Goal: Find specific fact: Find specific fact

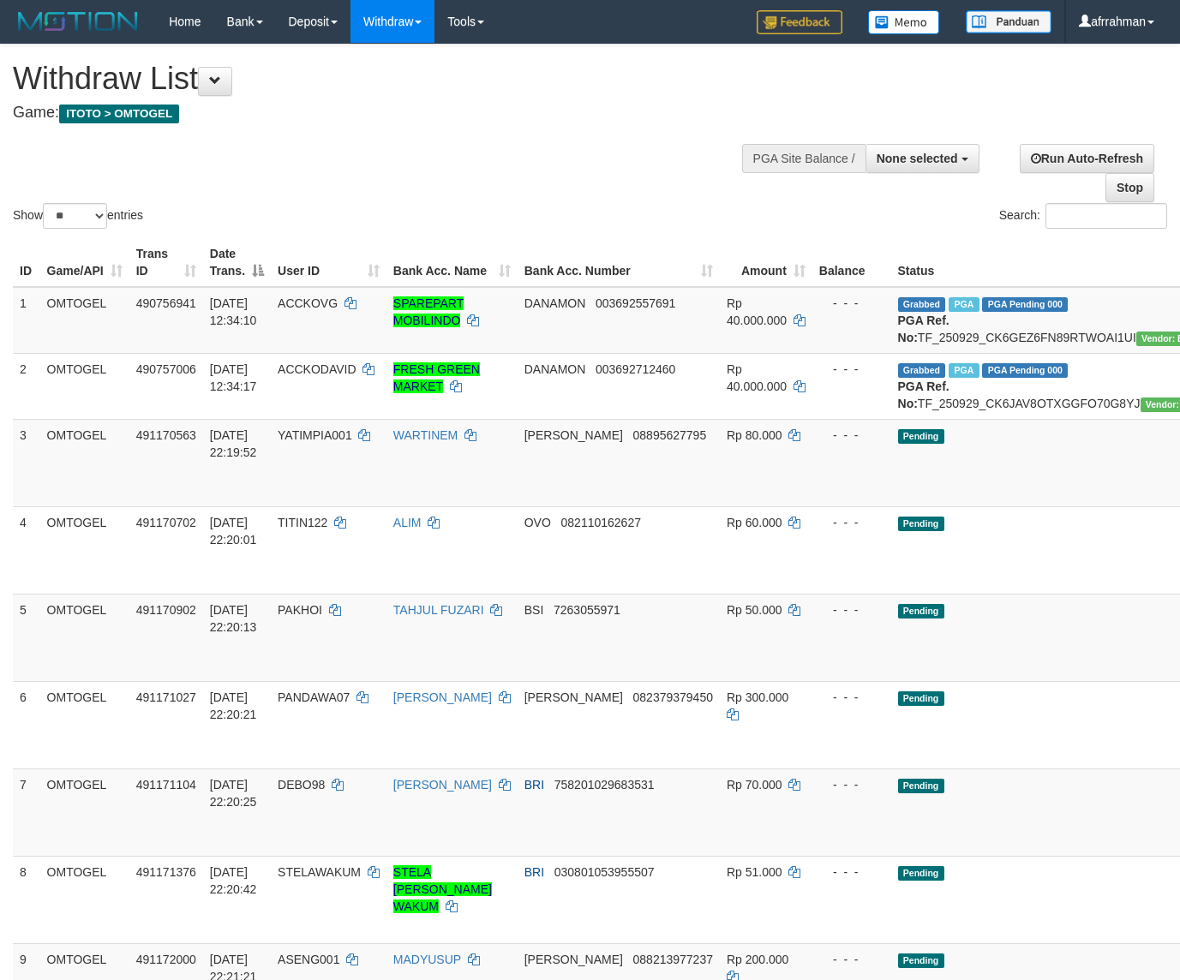
select select
select select "**"
click at [898, 325] on b "PGA Ref. No:" at bounding box center [923, 329] width 51 height 31
click at [989, 334] on td "Grabbed PGA PGA Pending 000 PGA Ref. No: TF_250929_CK6GEZ6FN89RTWOAI1UI Vendor:…" at bounding box center [1068, 320] width 355 height 67
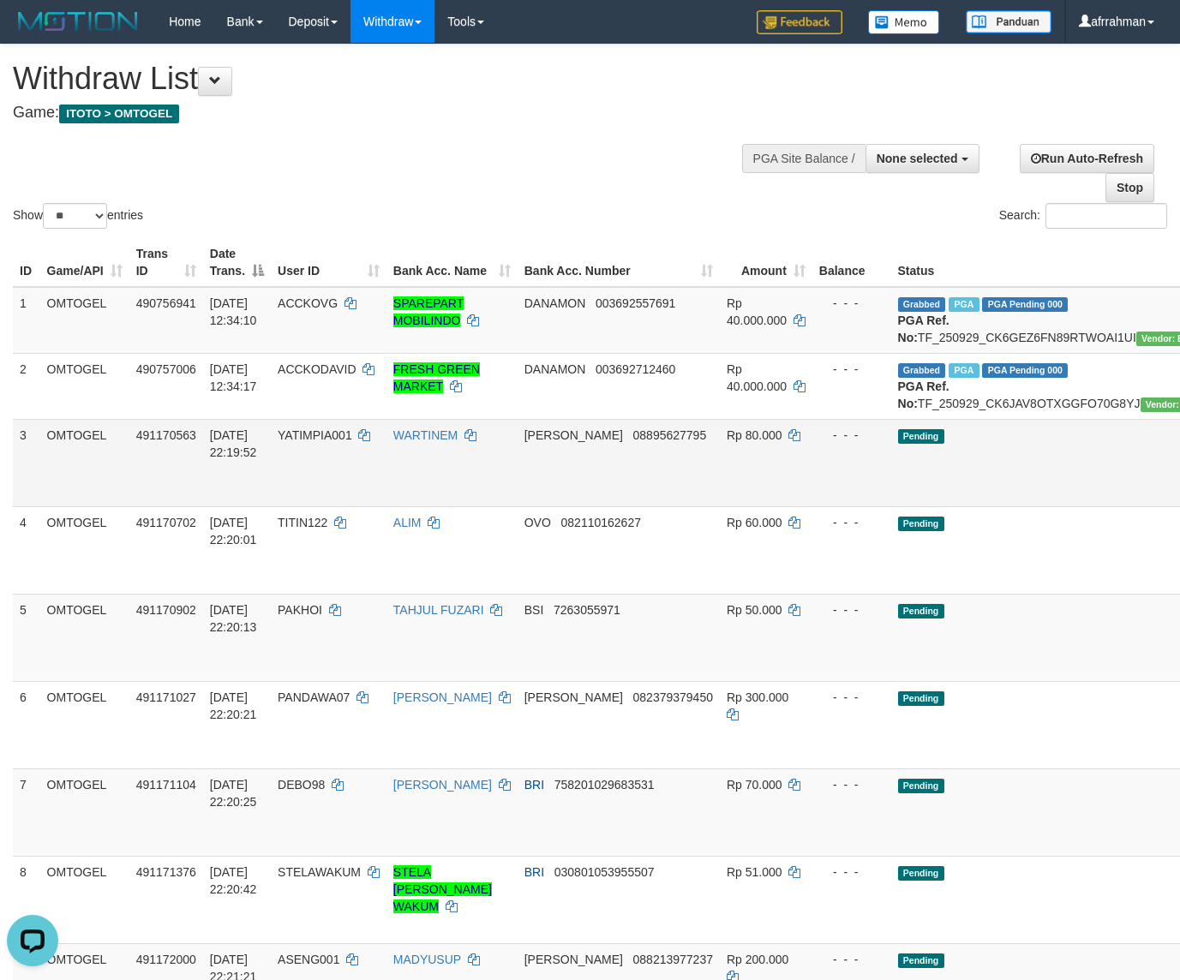
drag, startPoint x: 989, startPoint y: 334, endPoint x: 23, endPoint y: 470, distance: 975.9
click at [988, 335] on td "Grabbed PGA PGA Pending 000 PGA Ref. No: TF_250929_CK6GEZ6FN89RTWOAI1UI Vendor:…" at bounding box center [1068, 320] width 355 height 67
copy td "TF_250929_CK6GEZ6FN89RTWOAI1UI"
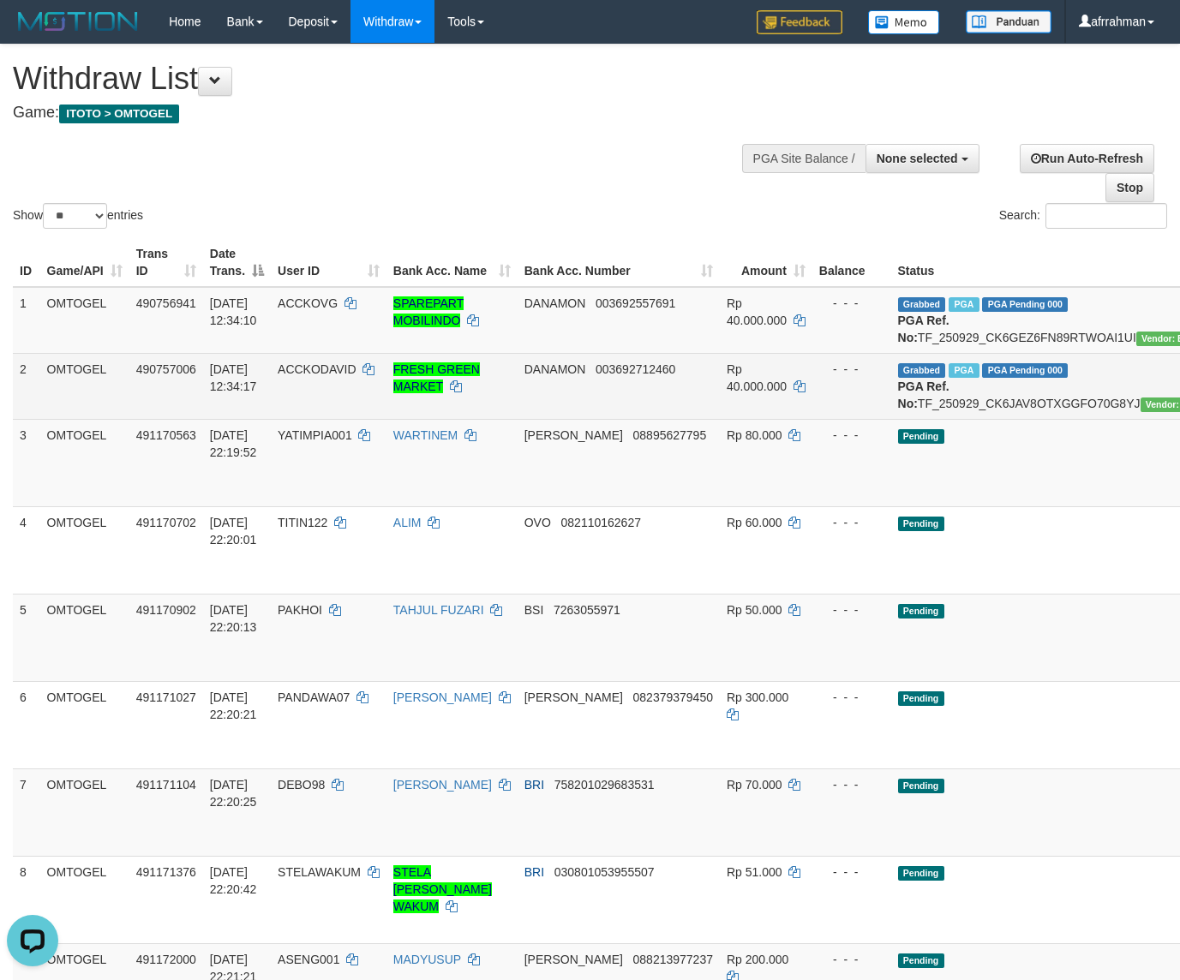
click at [961, 419] on td "Grabbed PGA PGA Pending 000 PGA Ref. No: TF_250929_CK6JAV8OTXGGFO70G8YJ Vendor:…" at bounding box center [1068, 386] width 355 height 66
copy td "TF_250929_CK6JAV8OTXGGFO70G8YJ"
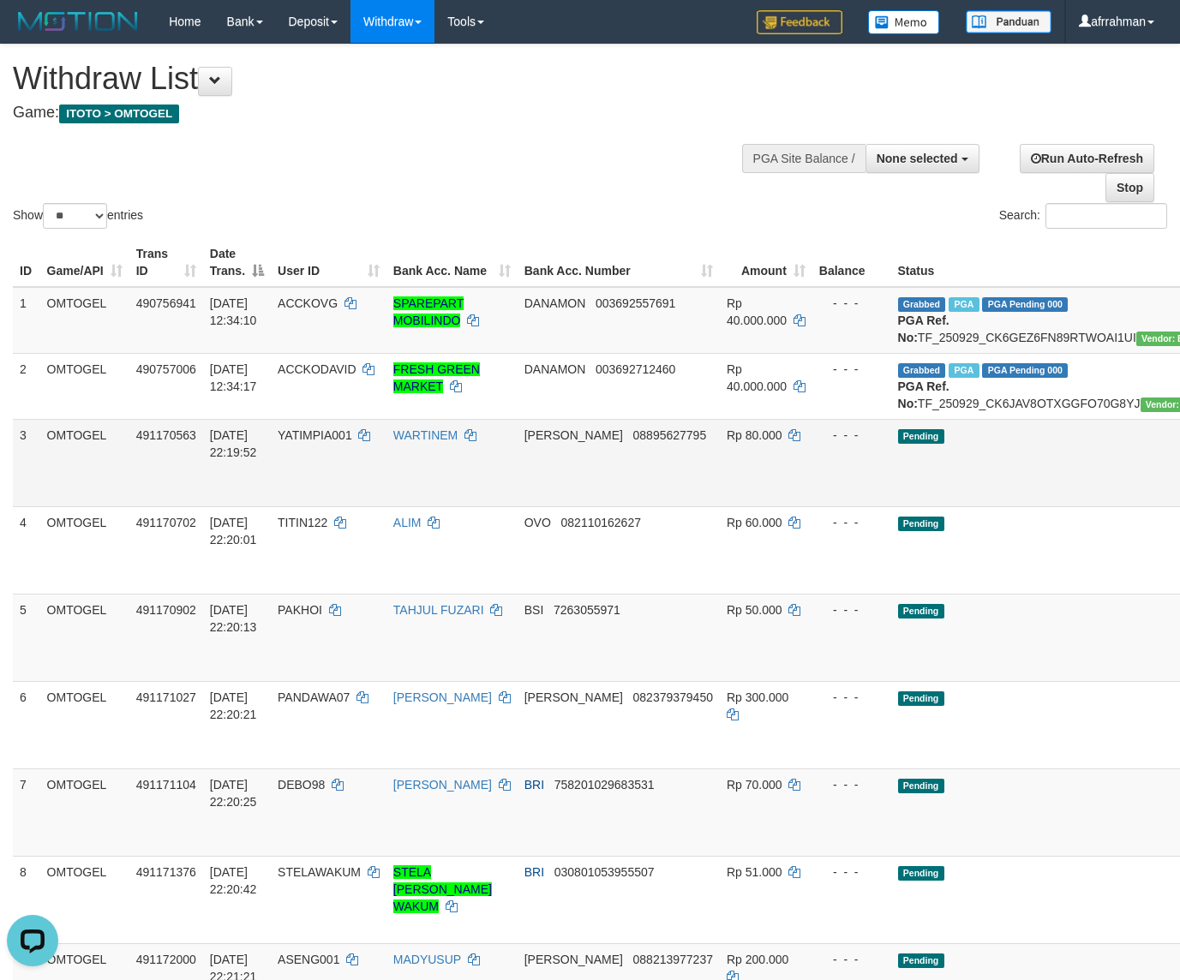
drag, startPoint x: 961, startPoint y: 427, endPoint x: 155, endPoint y: 525, distance: 812.1
click at [911, 419] on td "Grabbed PGA PGA Pending 000 PGA Ref. No: TF_250929_CK6JAV8OTXGGFO70G8YJ Vendor:…" at bounding box center [1068, 386] width 355 height 66
copy td "TF_250929_CK6JAV8OTXGGFO70G8YJ Vendor: Bigstar"
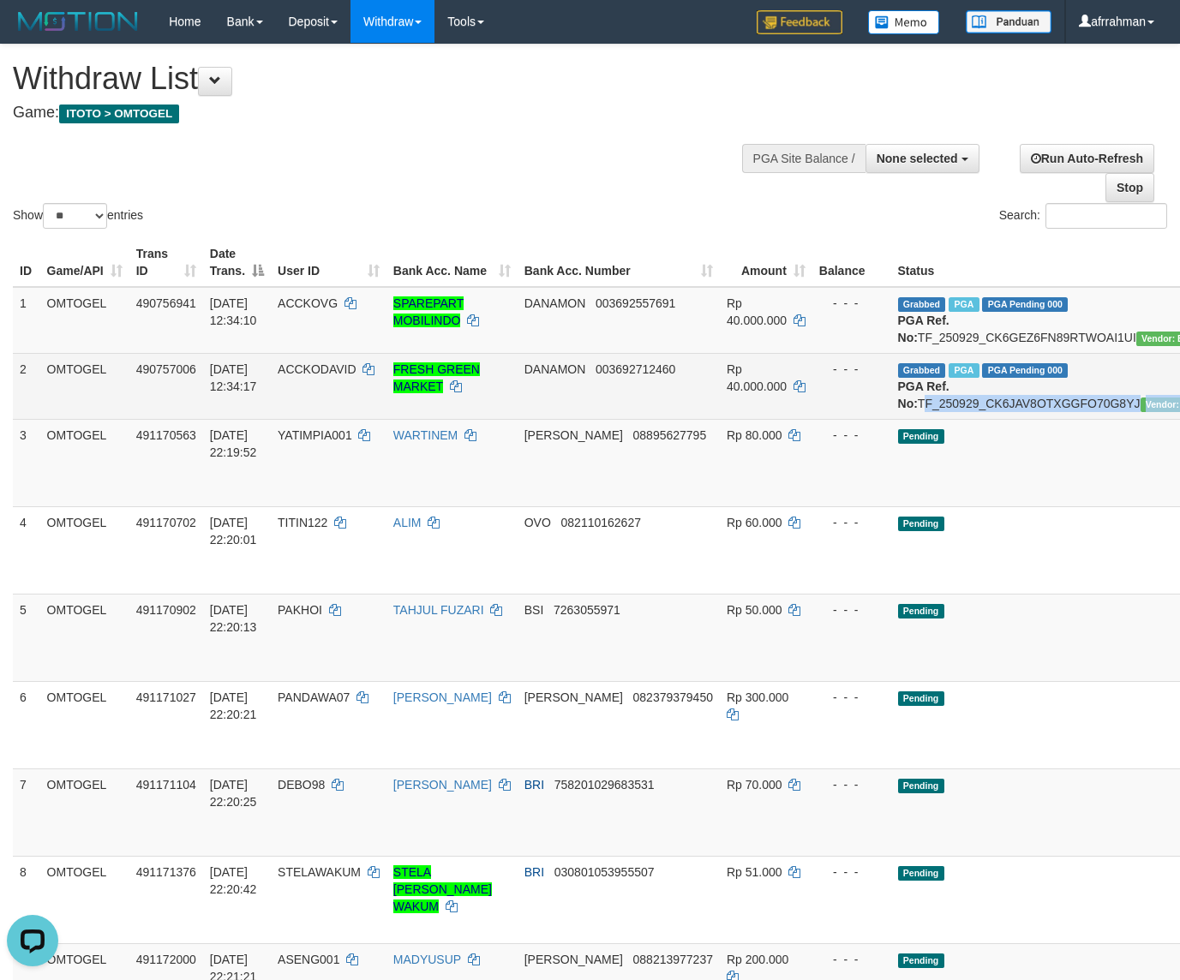
click at [980, 419] on td "Grabbed PGA PGA Pending 000 PGA Ref. No: TF_250929_CK6JAV8OTXGGFO70G8YJ Vendor:…" at bounding box center [1068, 386] width 355 height 66
drag, startPoint x: 980, startPoint y: 419, endPoint x: 957, endPoint y: 422, distance: 23.4
click at [980, 419] on td "Grabbed PGA PGA Pending 000 PGA Ref. No: TF_250929_CK6JAV8OTXGGFO70G8YJ Vendor:…" at bounding box center [1068, 386] width 355 height 66
